Goal: Information Seeking & Learning: Learn about a topic

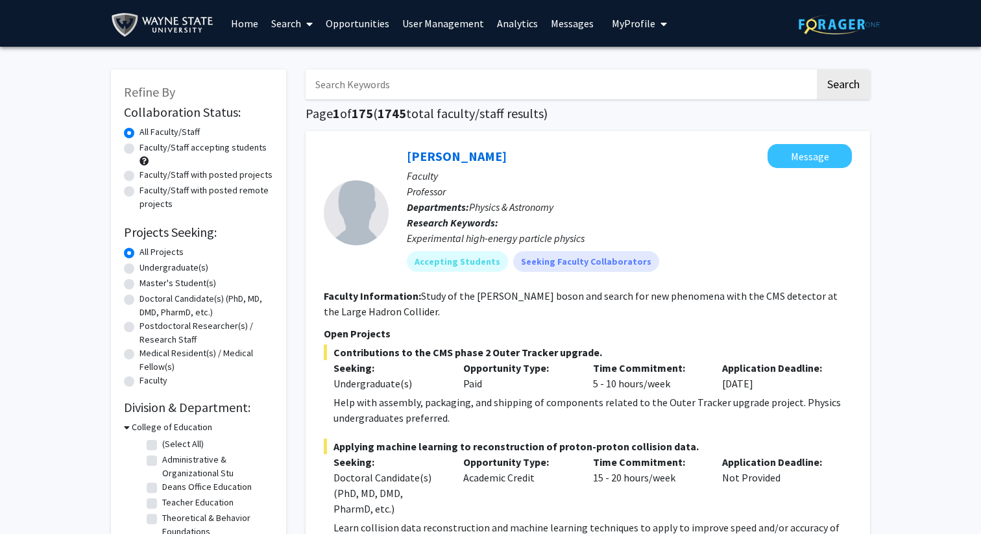
click at [182, 147] on label "Faculty/Staff accepting students" at bounding box center [202, 148] width 127 height 14
click at [148, 147] on input "Faculty/Staff accepting students" at bounding box center [143, 145] width 8 height 8
radio input "true"
click at [185, 177] on label "Faculty/Staff with posted projects" at bounding box center [205, 175] width 133 height 14
click at [148, 176] on input "Faculty/Staff with posted projects" at bounding box center [143, 172] width 8 height 8
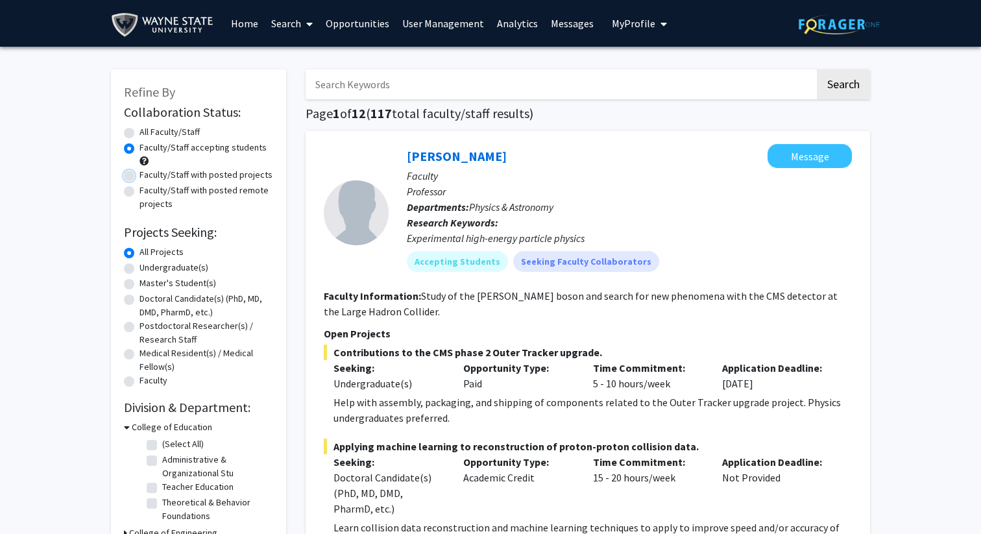
radio input "true"
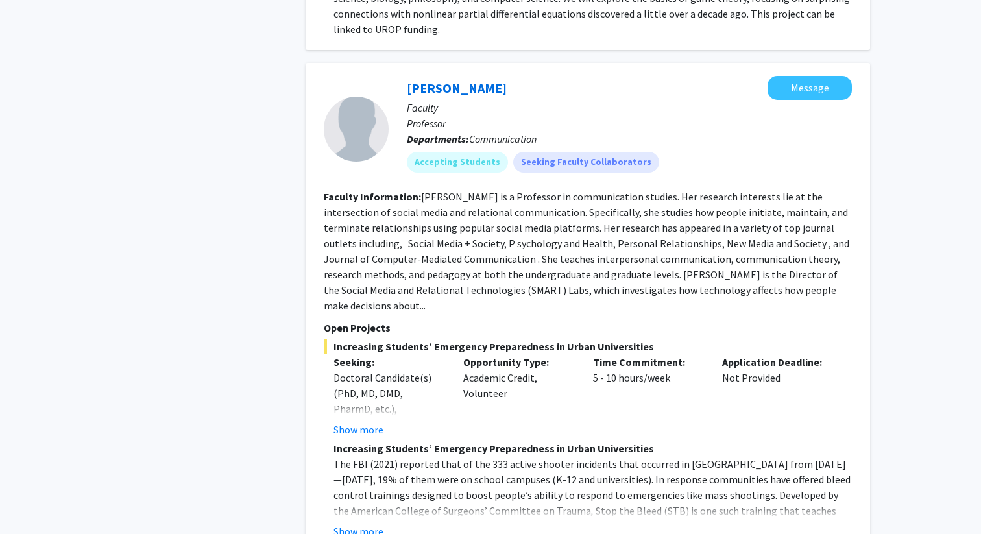
scroll to position [1581, 0]
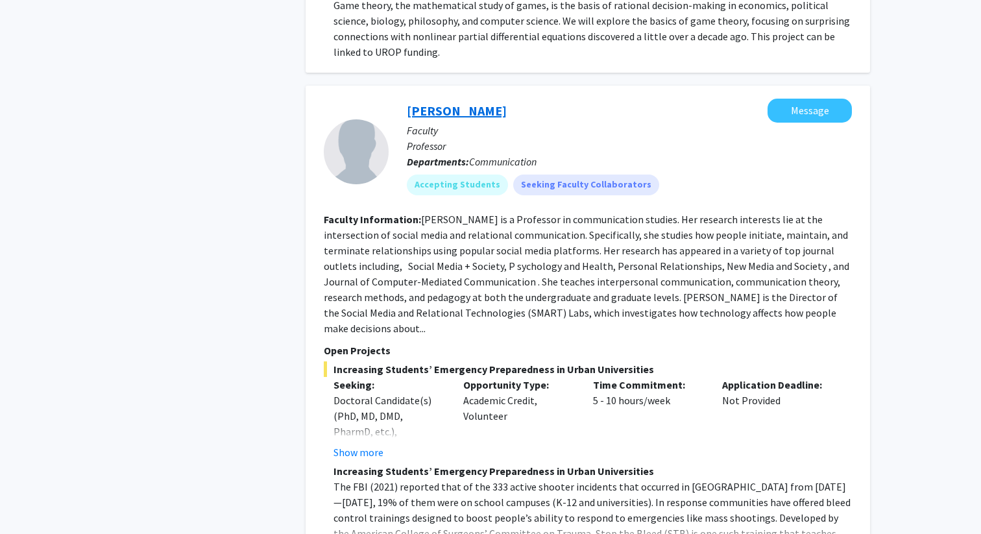
click at [481, 102] on link "[PERSON_NAME]" at bounding box center [457, 110] width 100 height 16
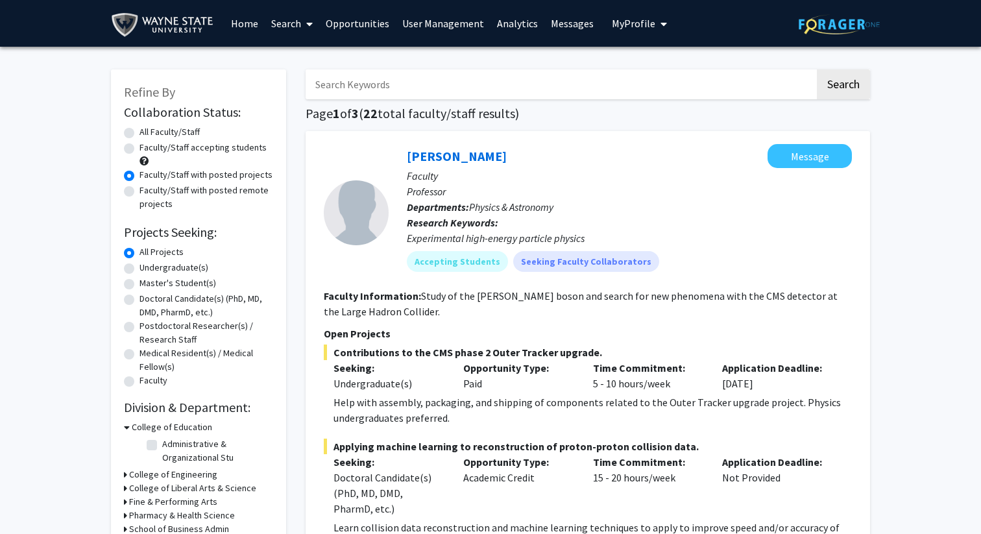
click at [139, 269] on label "Undergraduate(s)" at bounding box center [173, 268] width 69 height 14
click at [139, 269] on input "Undergraduate(s)" at bounding box center [143, 265] width 8 height 8
radio input "true"
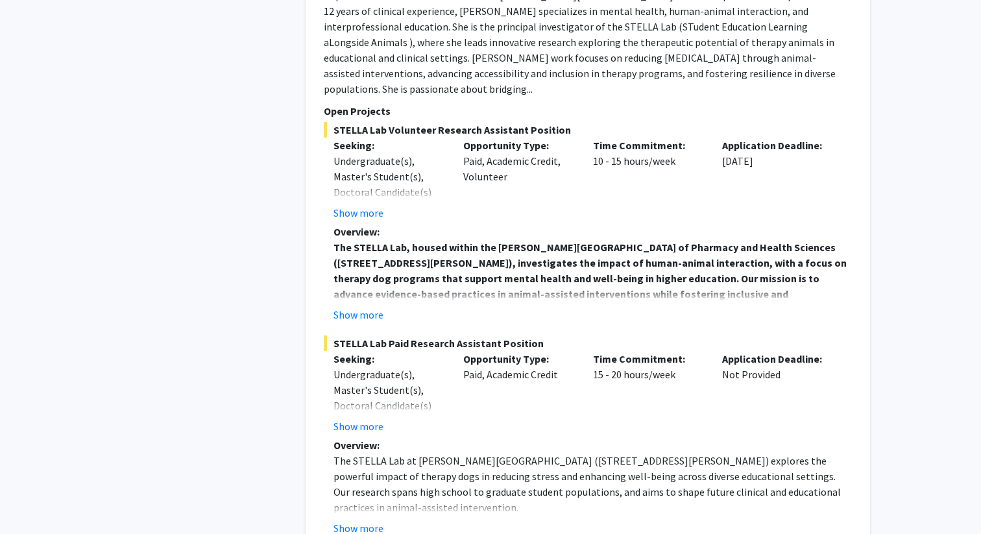
scroll to position [5407, 0]
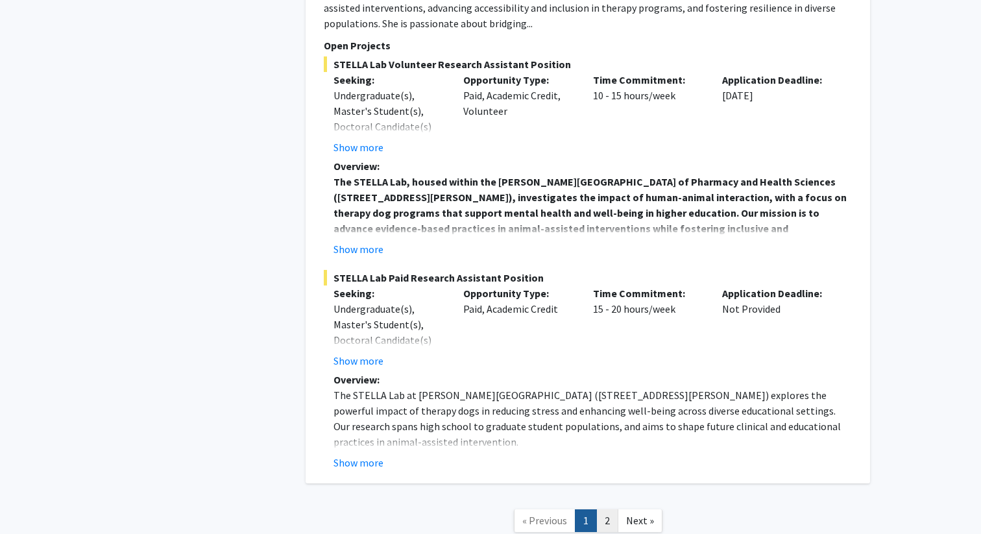
click at [606, 509] on link "2" at bounding box center [607, 520] width 22 height 23
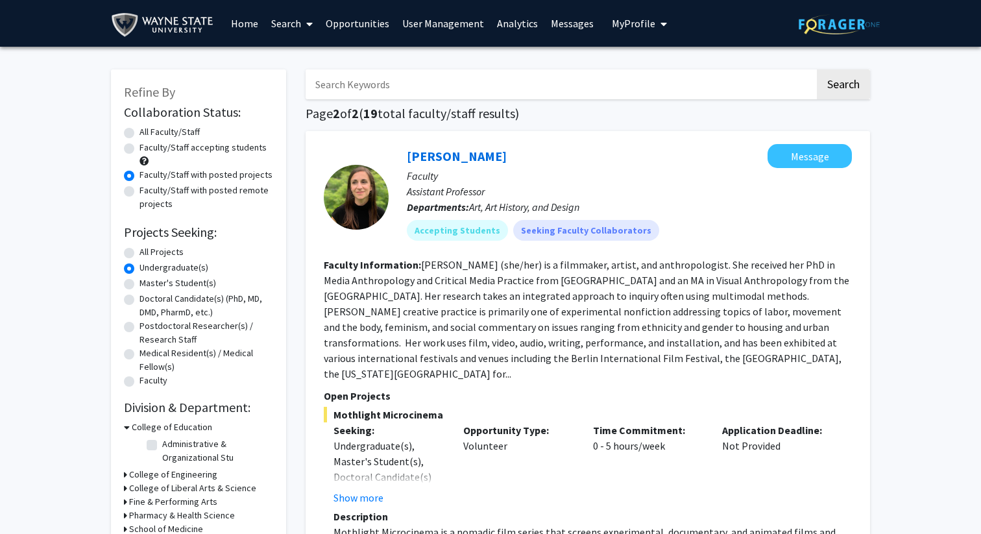
click at [245, 25] on link "Home" at bounding box center [244, 23] width 40 height 45
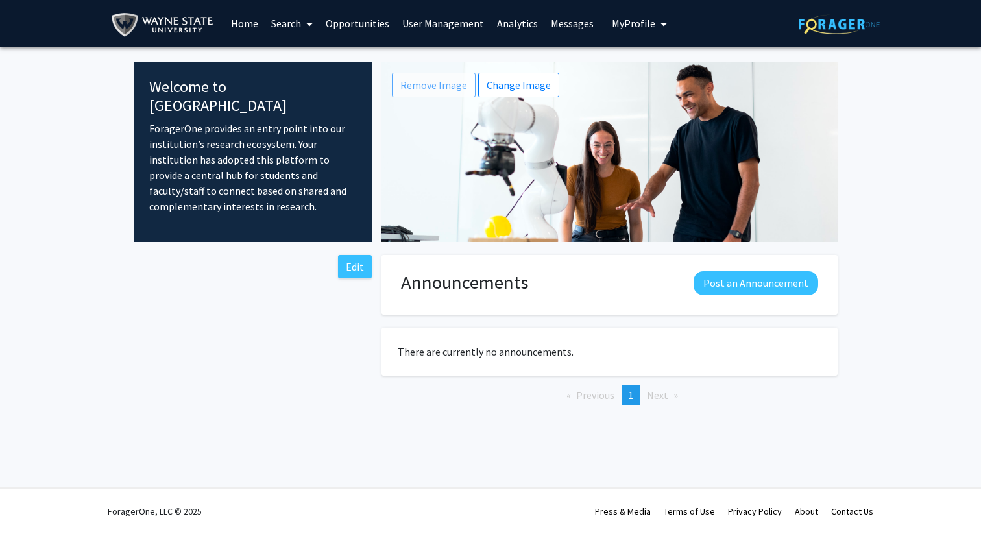
click at [635, 25] on span "My Profile" at bounding box center [633, 23] width 43 height 13
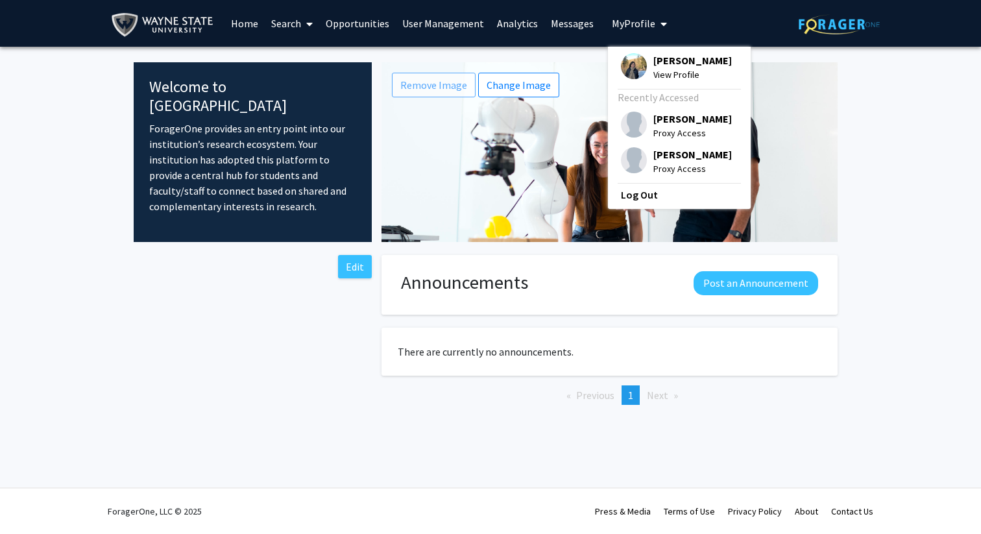
click at [444, 21] on link "User Management" at bounding box center [443, 23] width 95 height 45
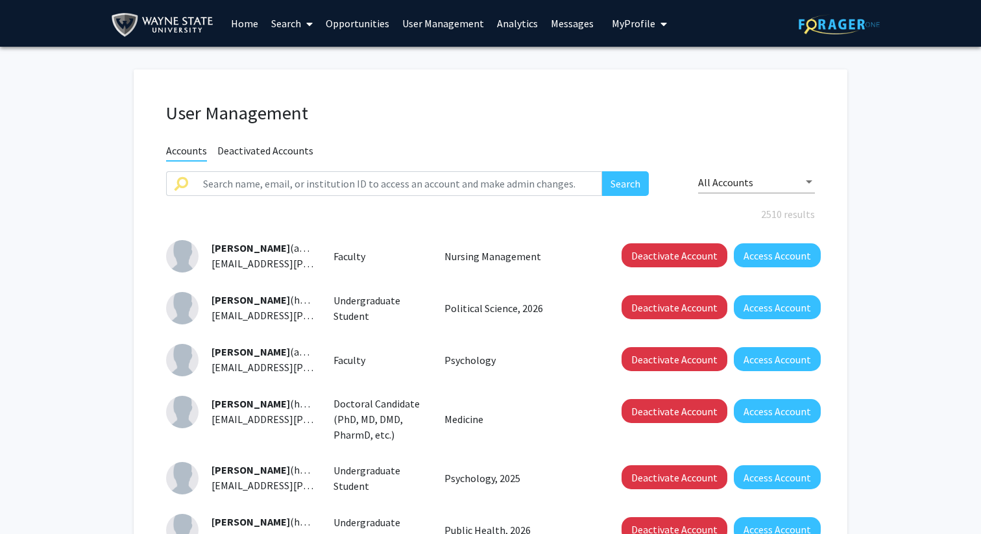
click at [271, 154] on span "Deactivated Accounts" at bounding box center [265, 152] width 96 height 16
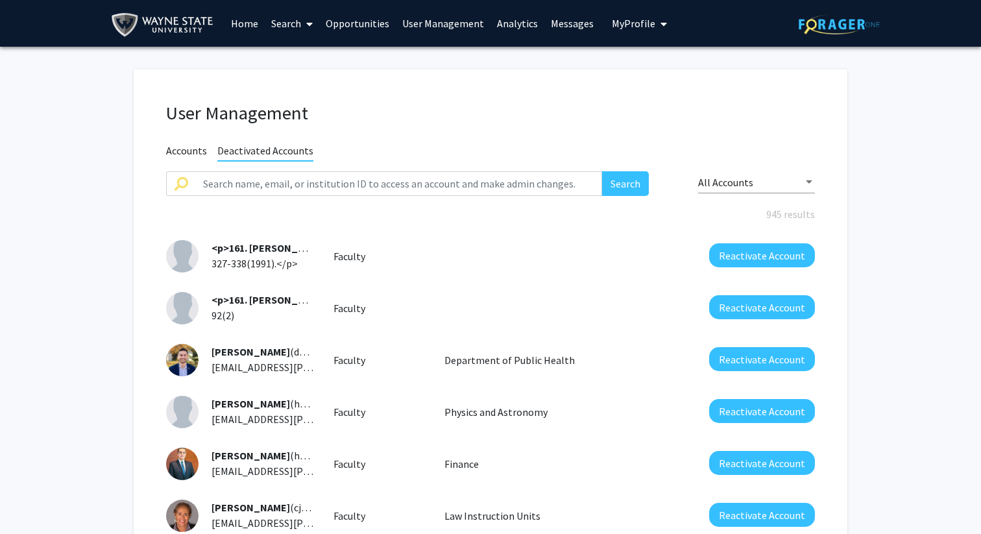
click at [187, 150] on span "Accounts" at bounding box center [186, 152] width 41 height 16
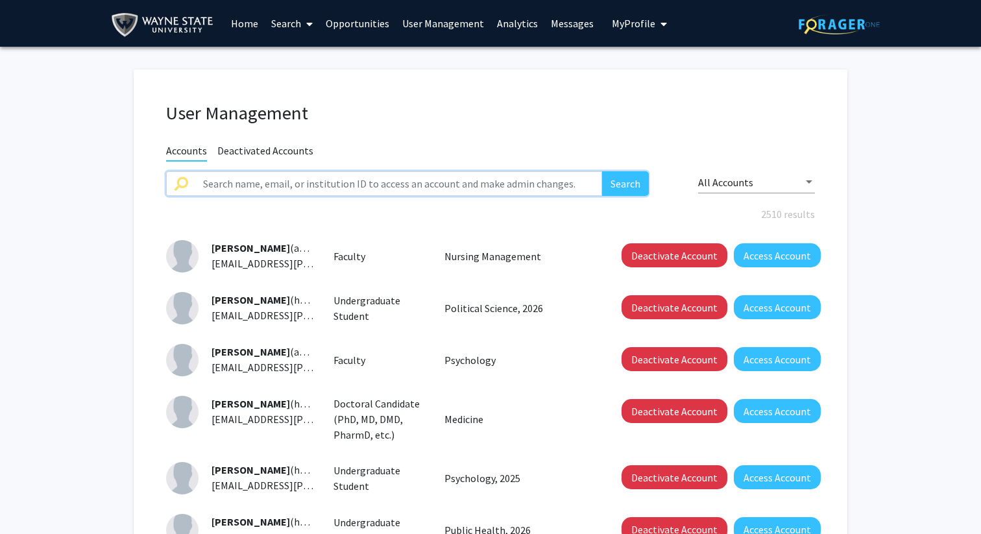
click at [259, 182] on input "text" at bounding box center [398, 183] width 407 height 25
click at [719, 184] on span "All Accounts" at bounding box center [725, 182] width 55 height 13
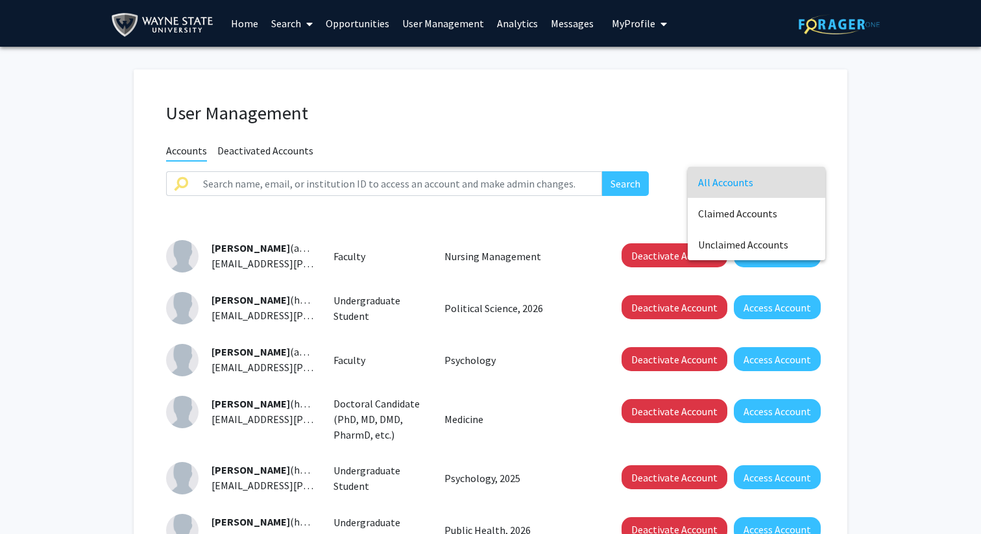
click at [430, 184] on div at bounding box center [490, 267] width 981 height 534
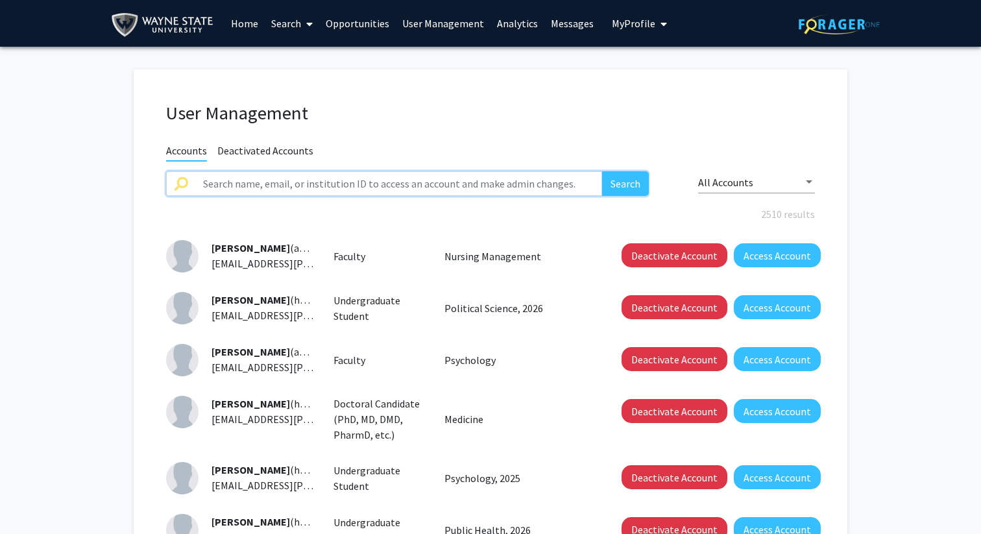
click at [432, 182] on input "text" at bounding box center [398, 183] width 407 height 25
click at [602, 171] on button "Search" at bounding box center [625, 183] width 47 height 25
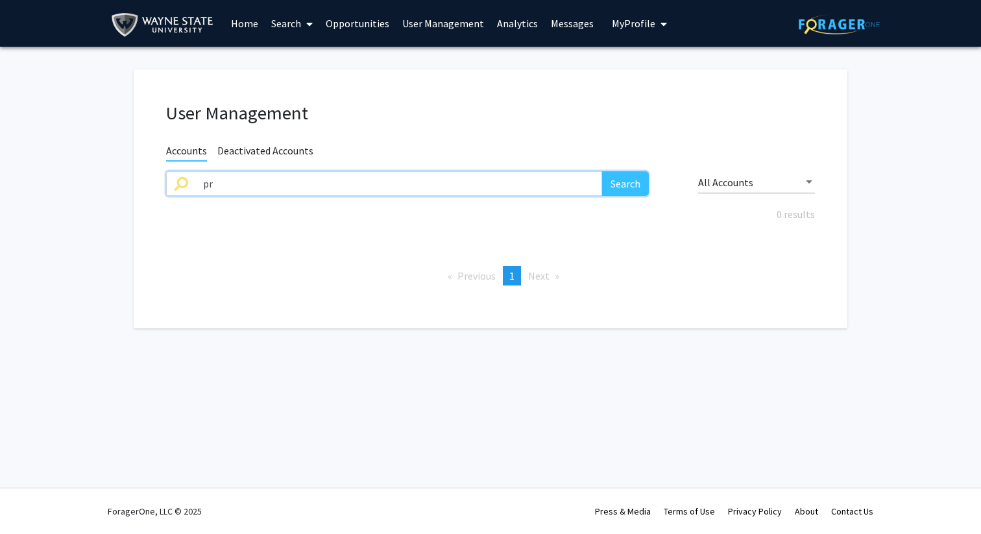
type input "p"
click at [602, 171] on button "Search" at bounding box center [625, 183] width 47 height 25
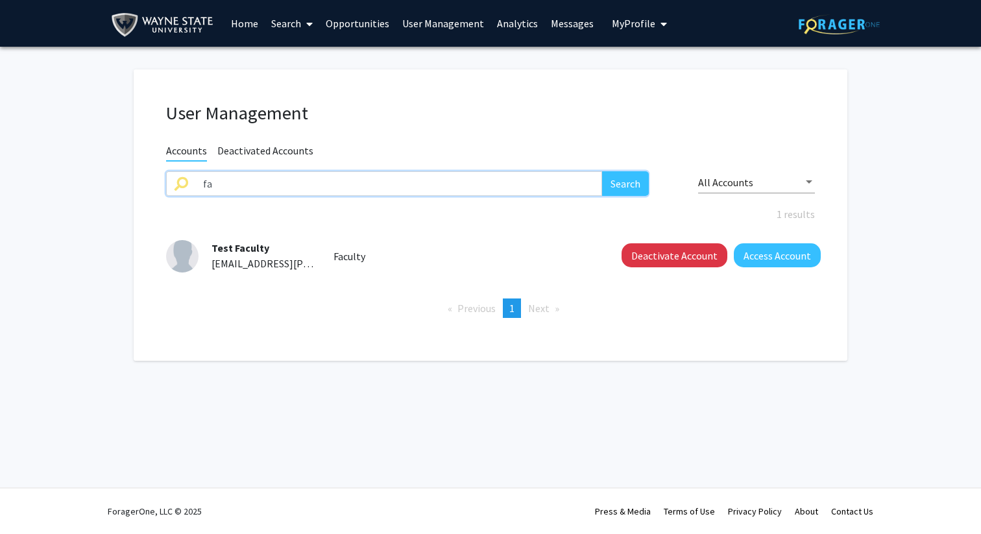
type input "f"
click at [602, 171] on button "Search" at bounding box center [625, 183] width 47 height 25
click at [352, 193] on input "test" at bounding box center [398, 183] width 407 height 25
type input "t"
type input "student"
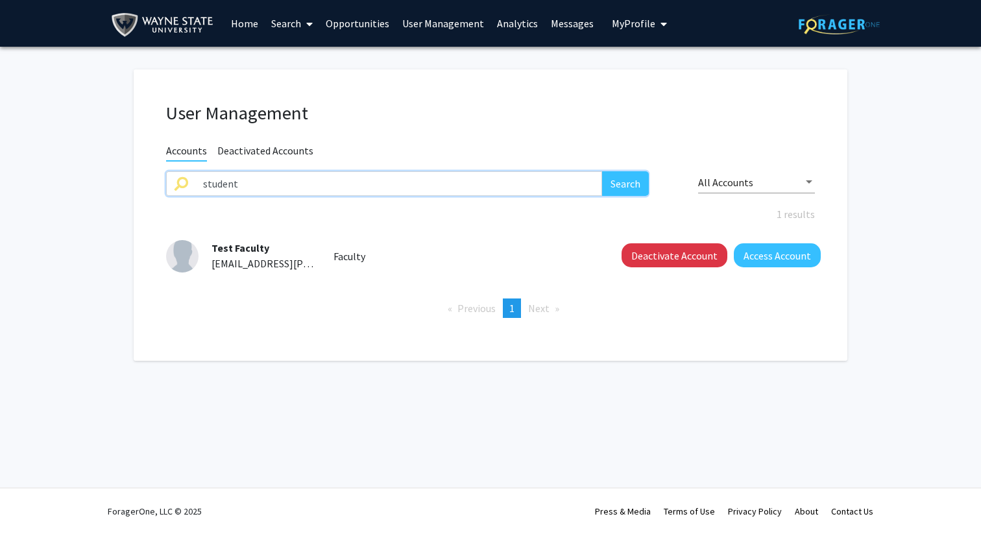
click at [602, 171] on button "Search" at bounding box center [625, 183] width 47 height 25
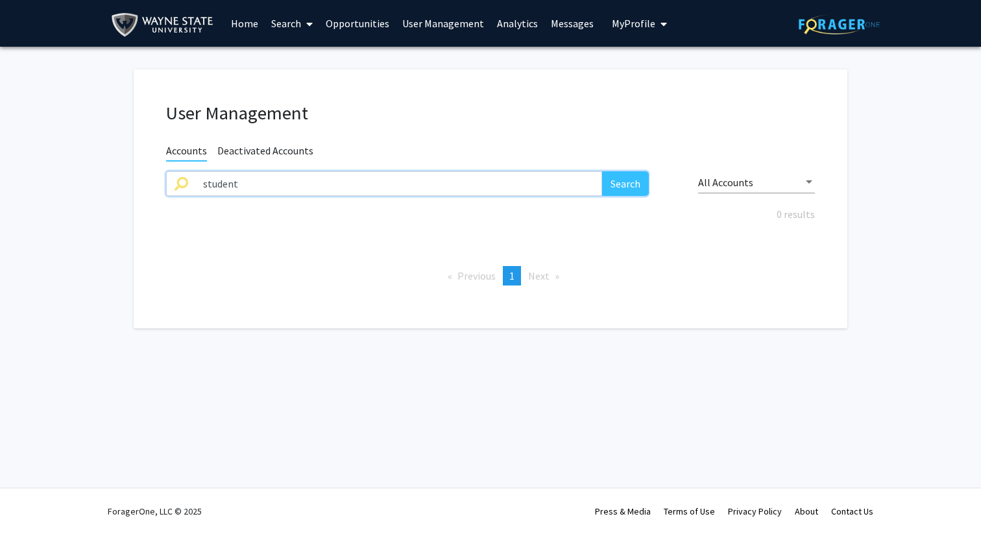
click at [602, 171] on button "Search" at bounding box center [625, 183] width 47 height 25
click at [428, 23] on link "User Management" at bounding box center [443, 23] width 95 height 45
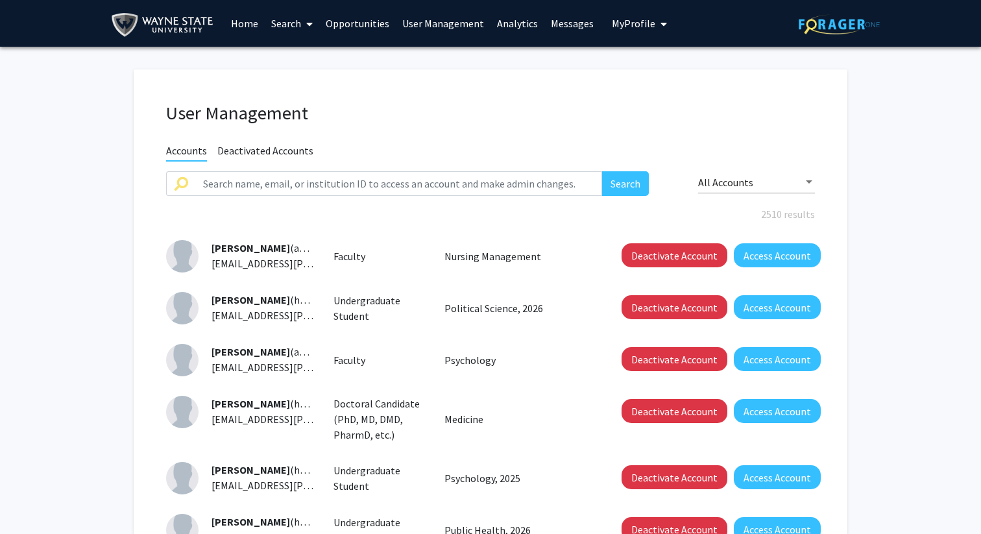
click at [509, 23] on link "Analytics" at bounding box center [517, 23] width 54 height 45
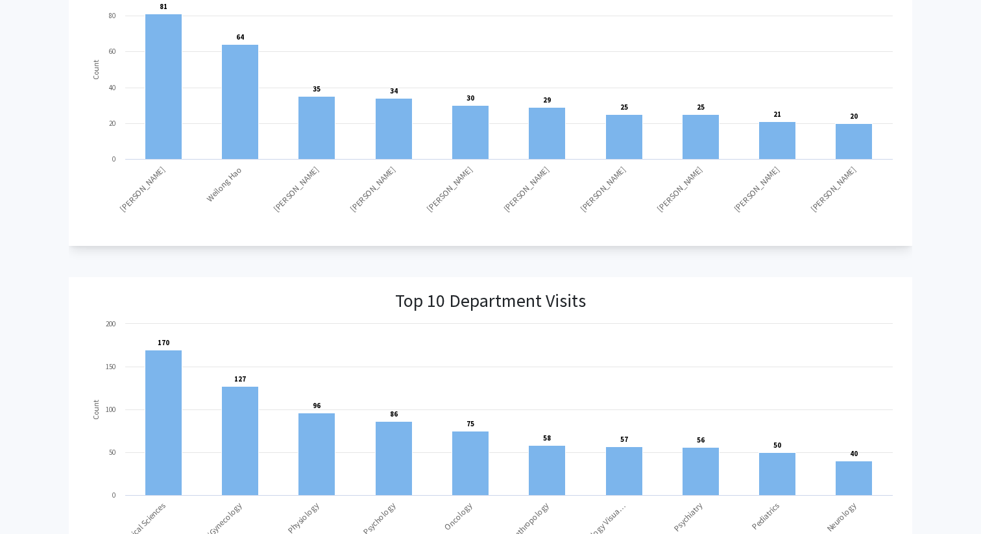
scroll to position [1133, 0]
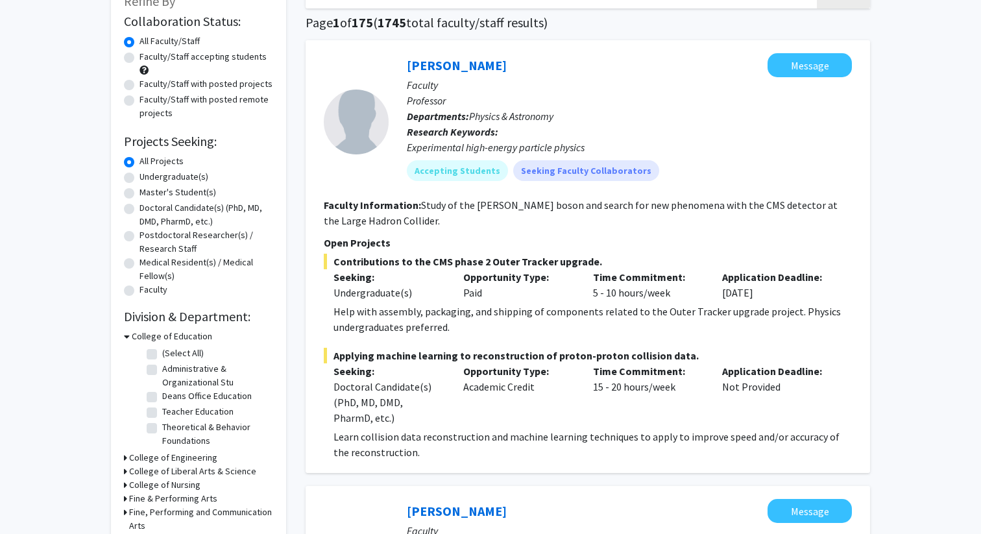
scroll to position [91, 0]
click at [457, 279] on div "Opportunity Type: Paid" at bounding box center [518, 284] width 130 height 31
